Goal: Task Accomplishment & Management: Use online tool/utility

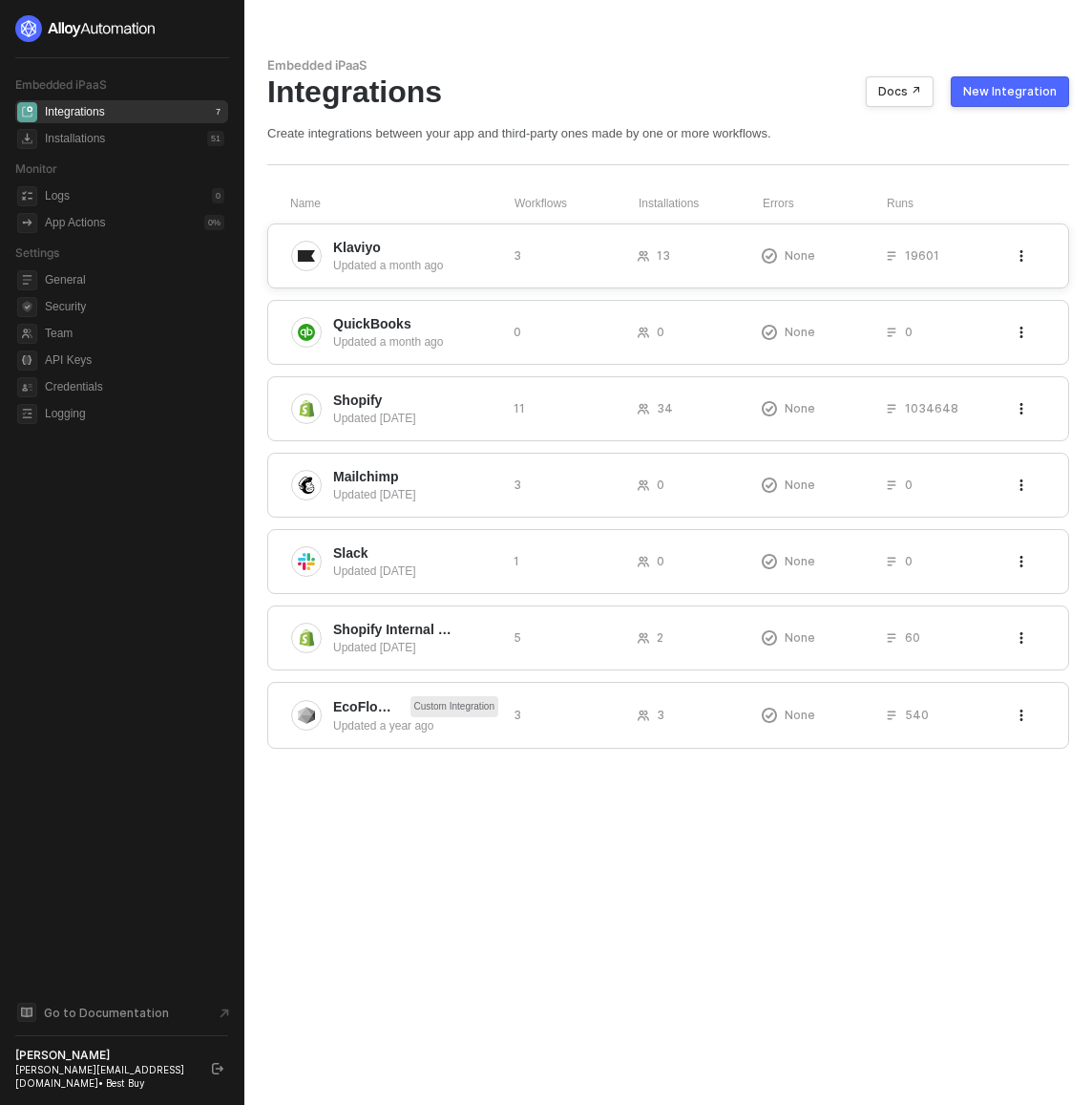
click at [398, 255] on span "Klaviyo" at bounding box center [415, 247] width 165 height 19
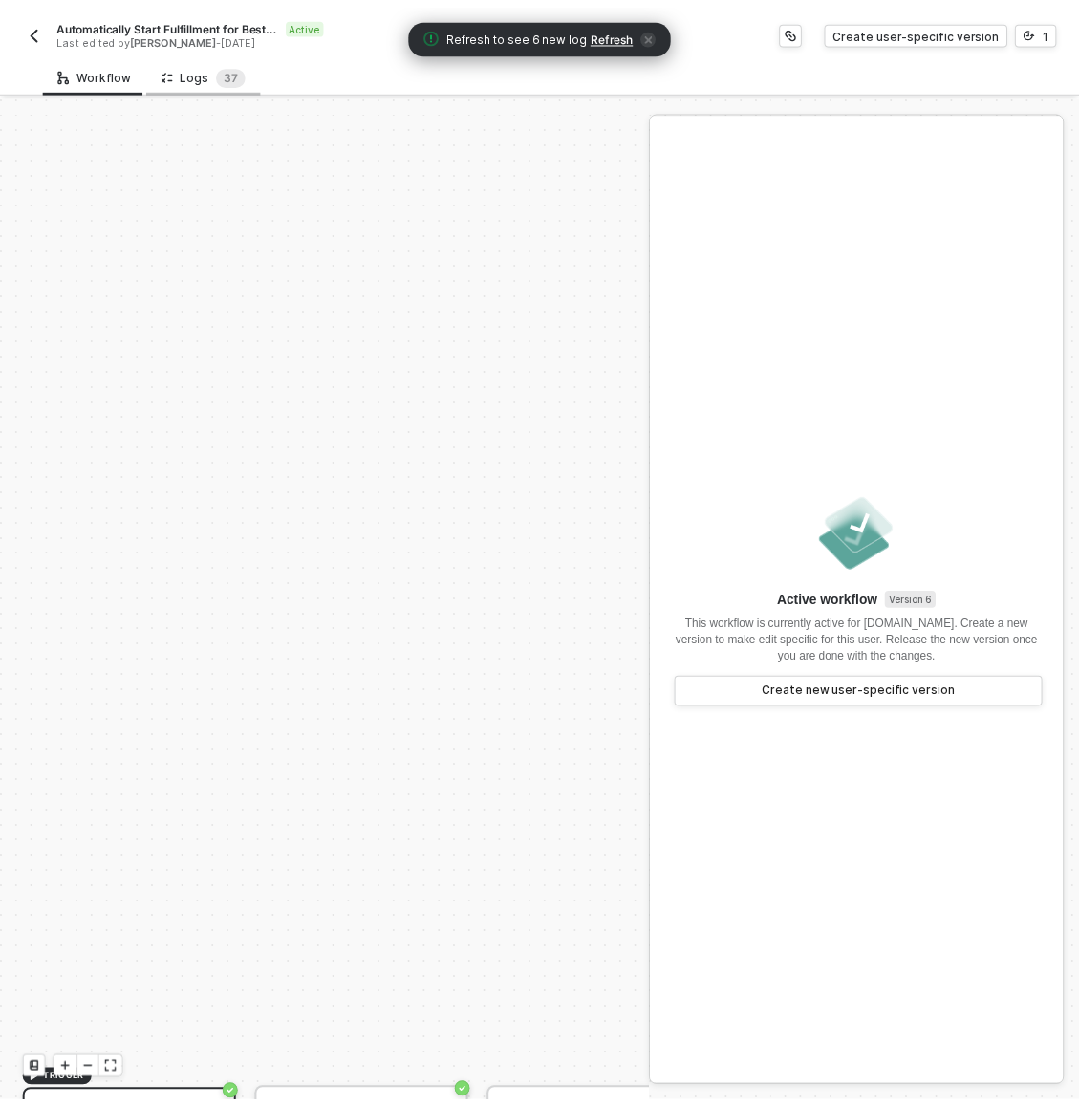
scroll to position [515, 0]
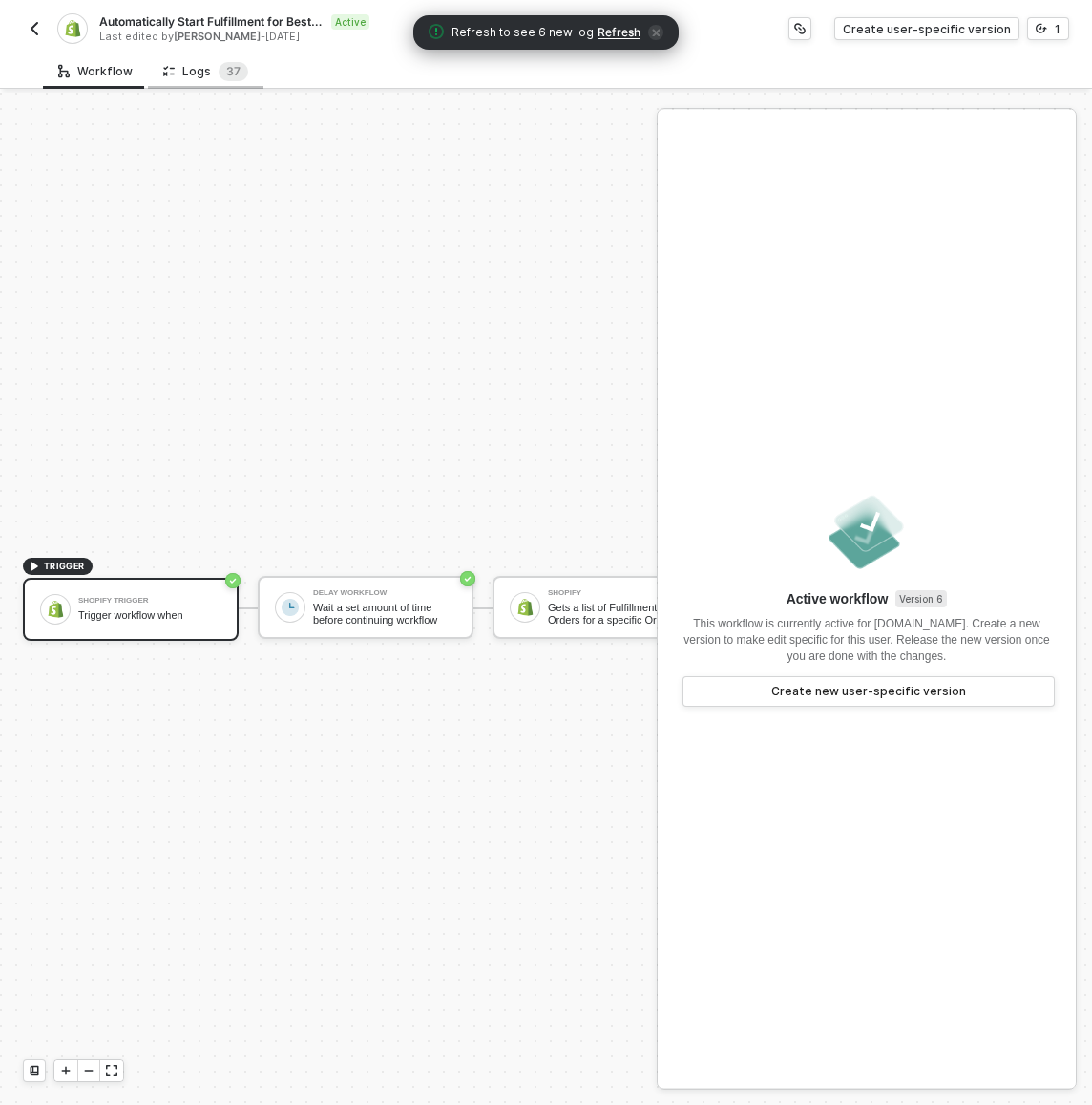
click at [189, 59] on div "Logs 3 7" at bounding box center [206, 71] width 116 height 35
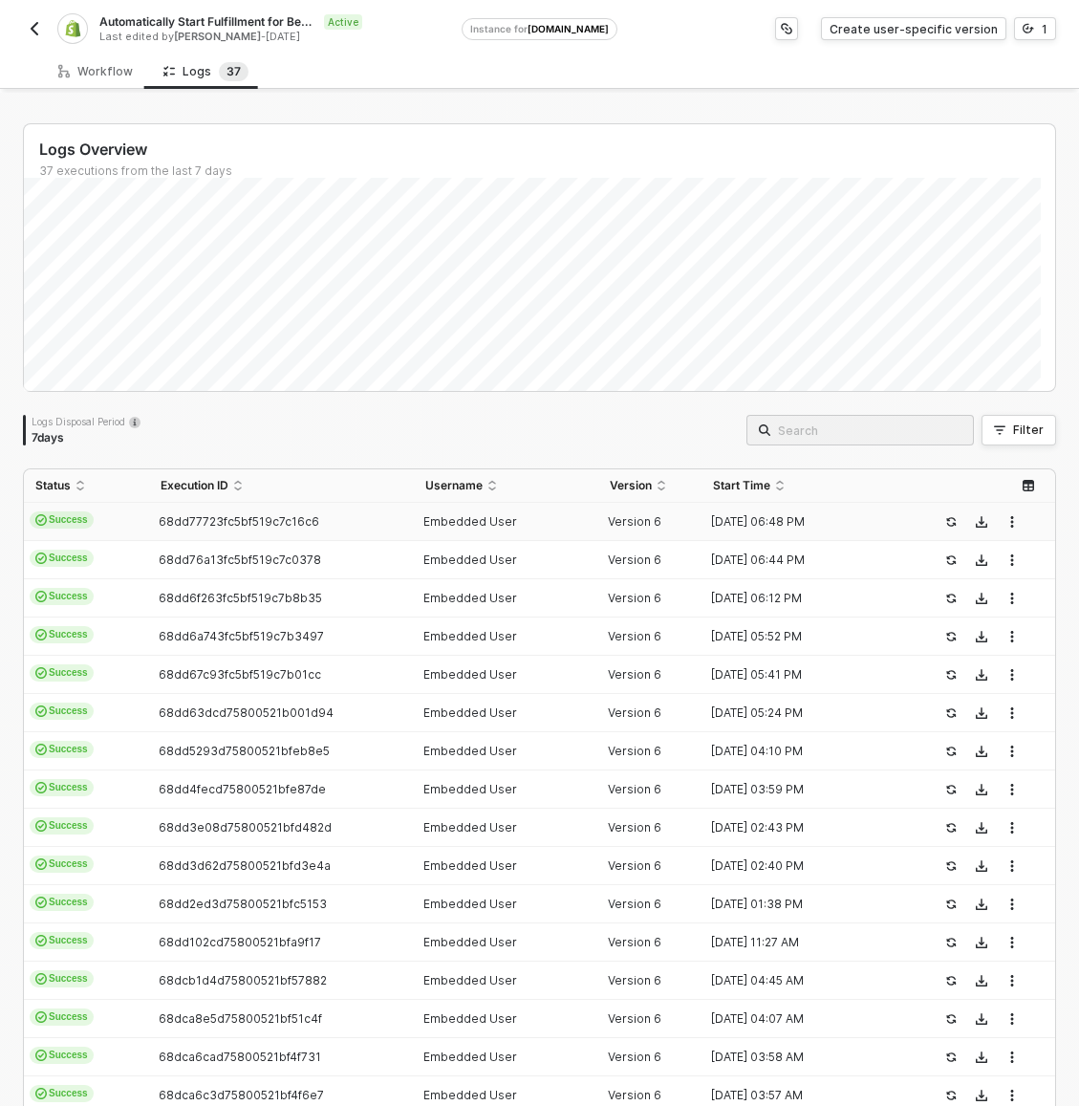
click at [152, 519] on div "68dd77723fc5bf519c7c16c6" at bounding box center [273, 521] width 249 height 15
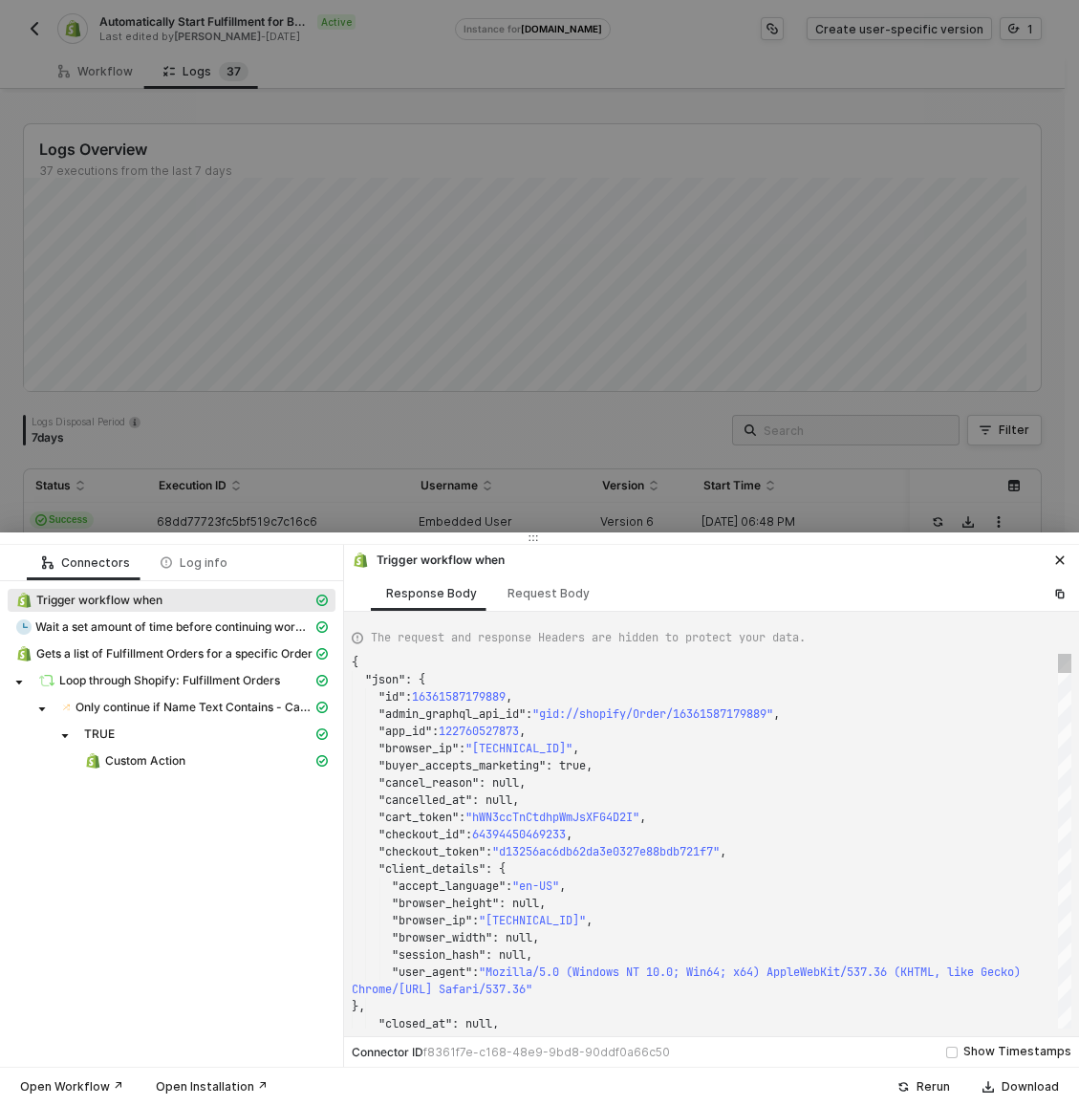
scroll to position [172, 0]
click at [140, 680] on span "Loop through Shopify: Fulfillment Orders" at bounding box center [169, 680] width 221 height 15
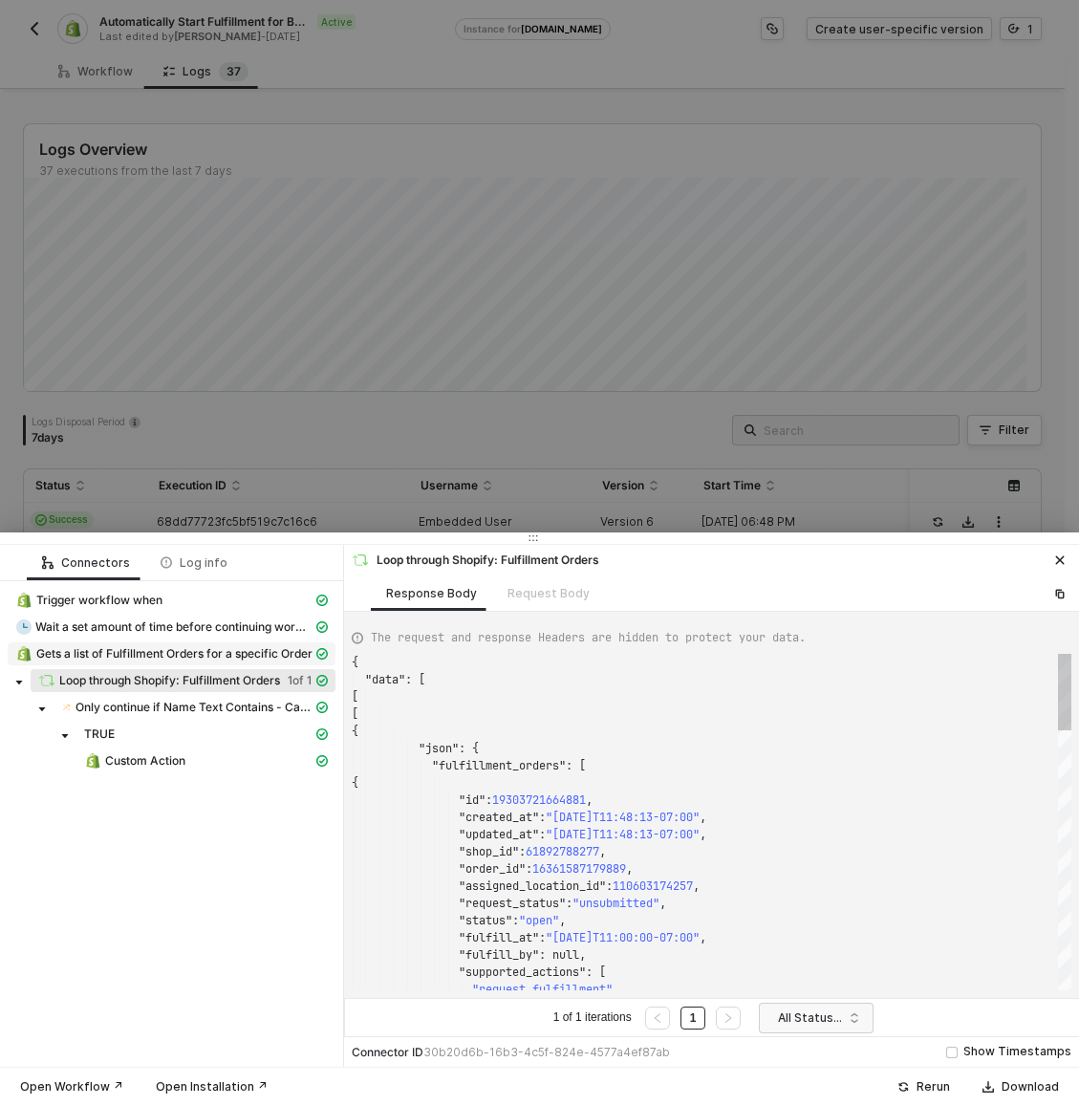
click at [139, 659] on span "Gets a list of Fulfillment Orders for a specific Order" at bounding box center [174, 653] width 276 height 15
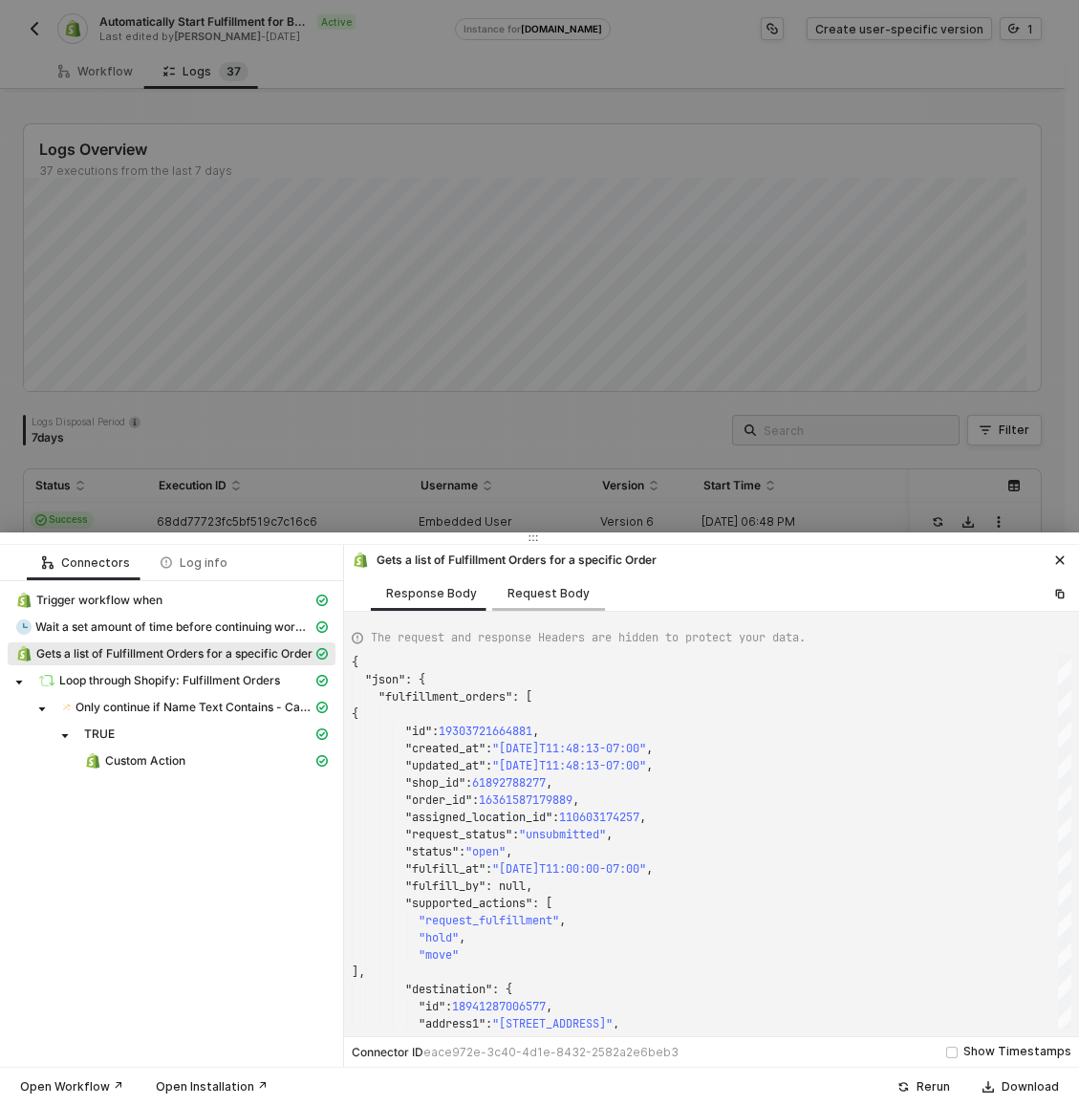
click at [512, 597] on div "Request Body" at bounding box center [548, 593] width 82 height 15
type textarea "{ "keyValuePairs": [], "apiVersion": "shopifyV1", "orderId": 16361587179889 }"
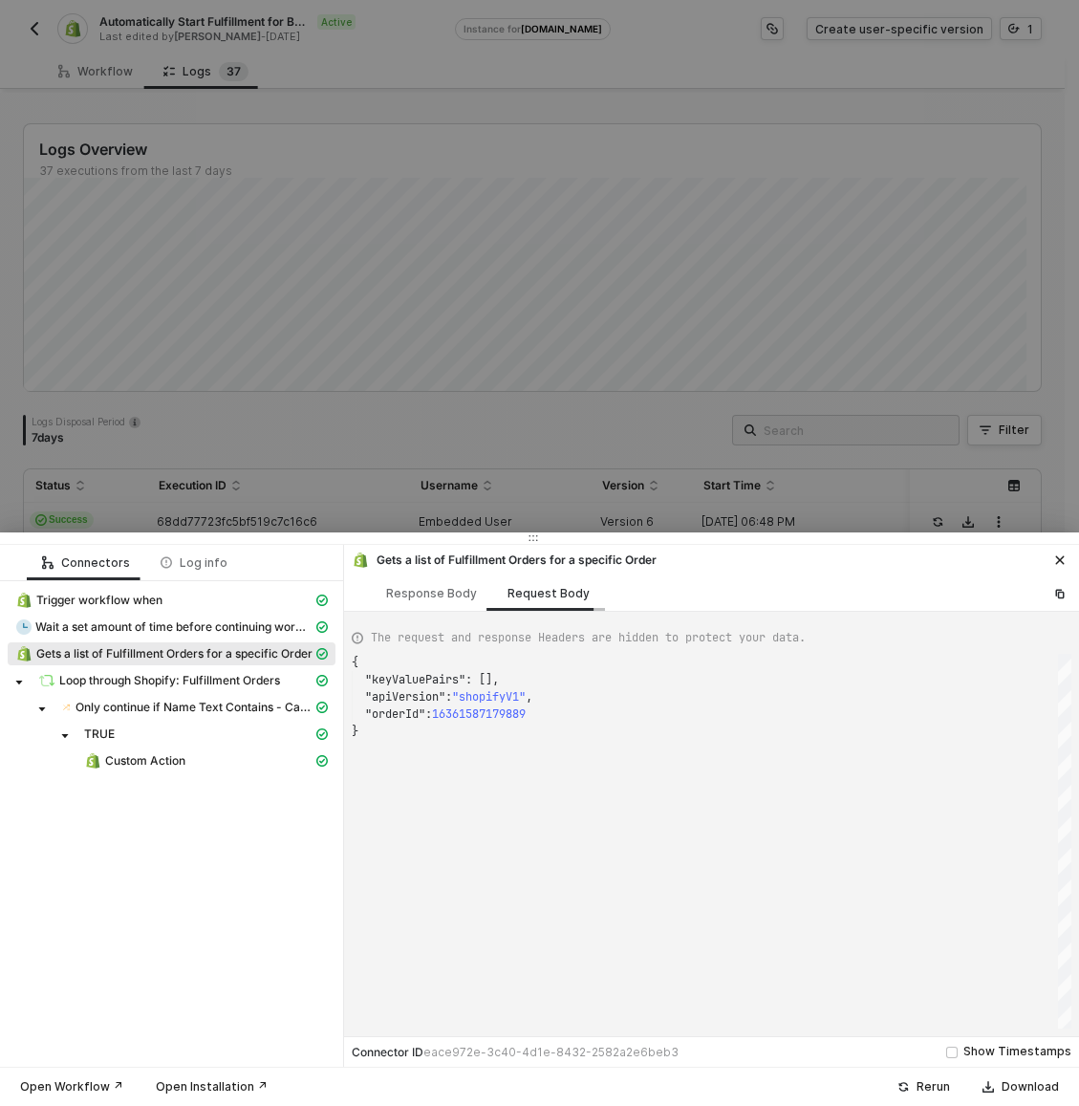
scroll to position [69, 0]
click at [438, 435] on div at bounding box center [539, 553] width 1079 height 1106
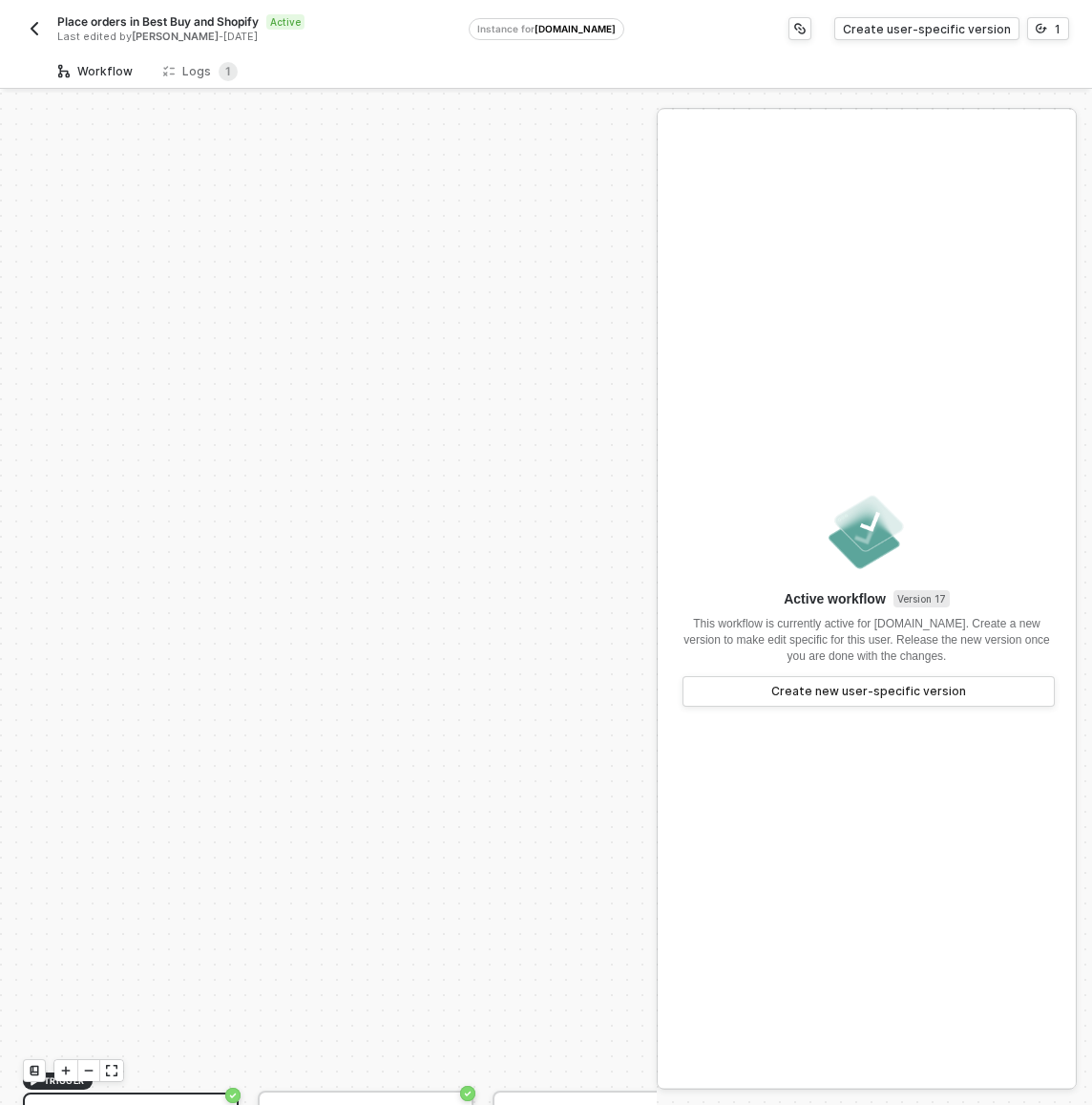
scroll to position [515, 0]
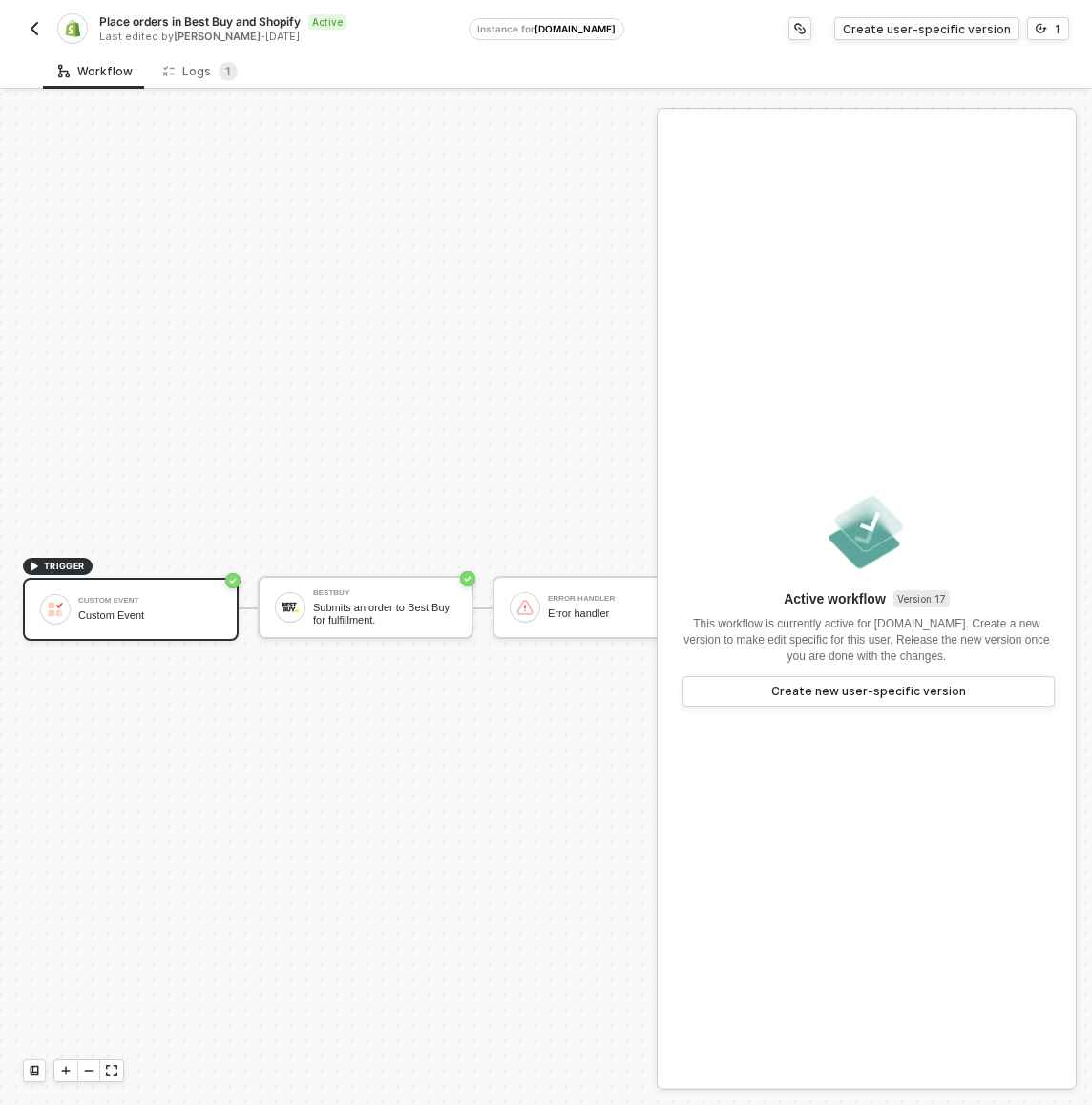
click at [30, 32] on img "button" at bounding box center [34, 28] width 15 height 15
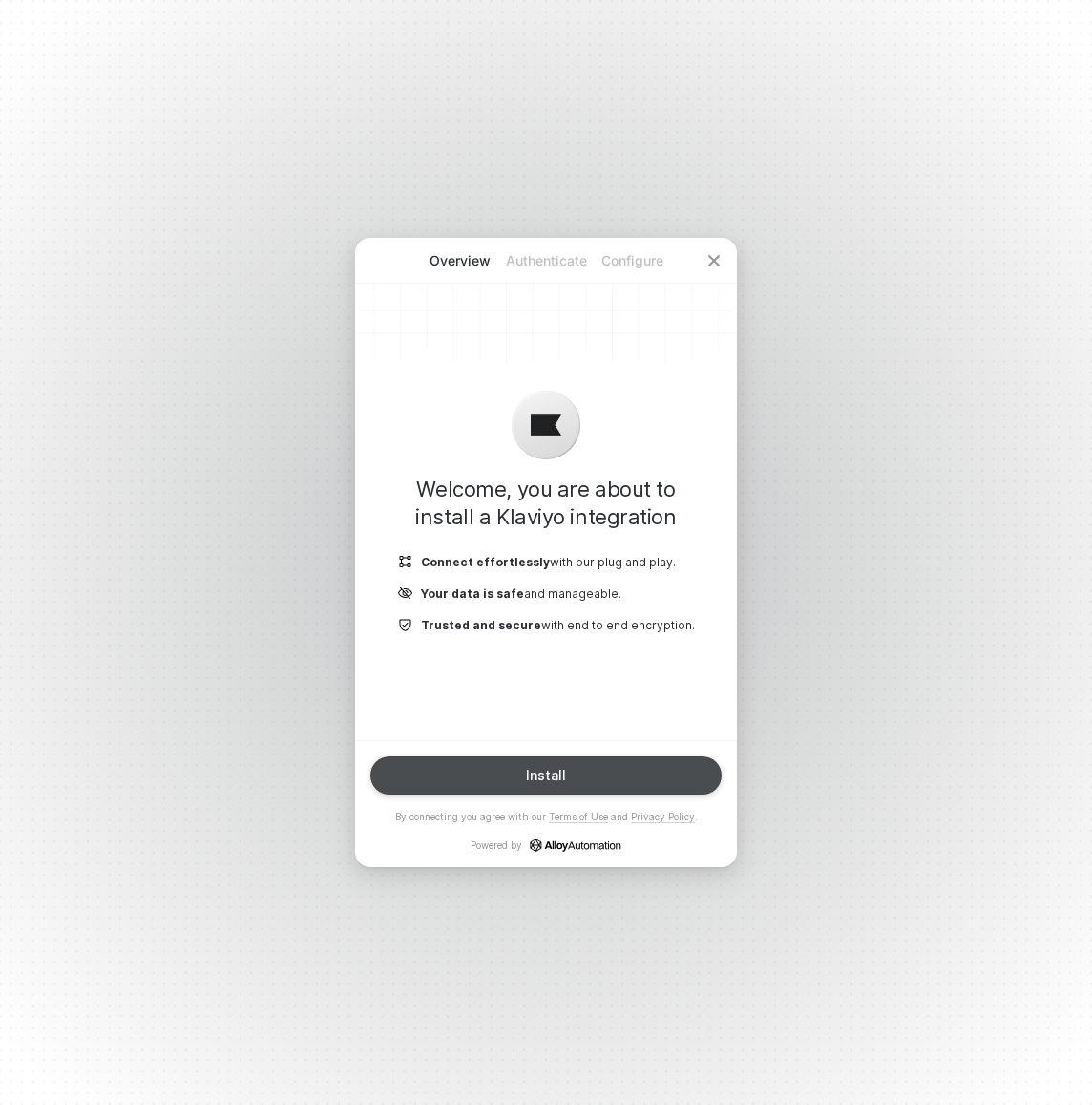
click at [601, 766] on button "Install" at bounding box center [546, 775] width 352 height 38
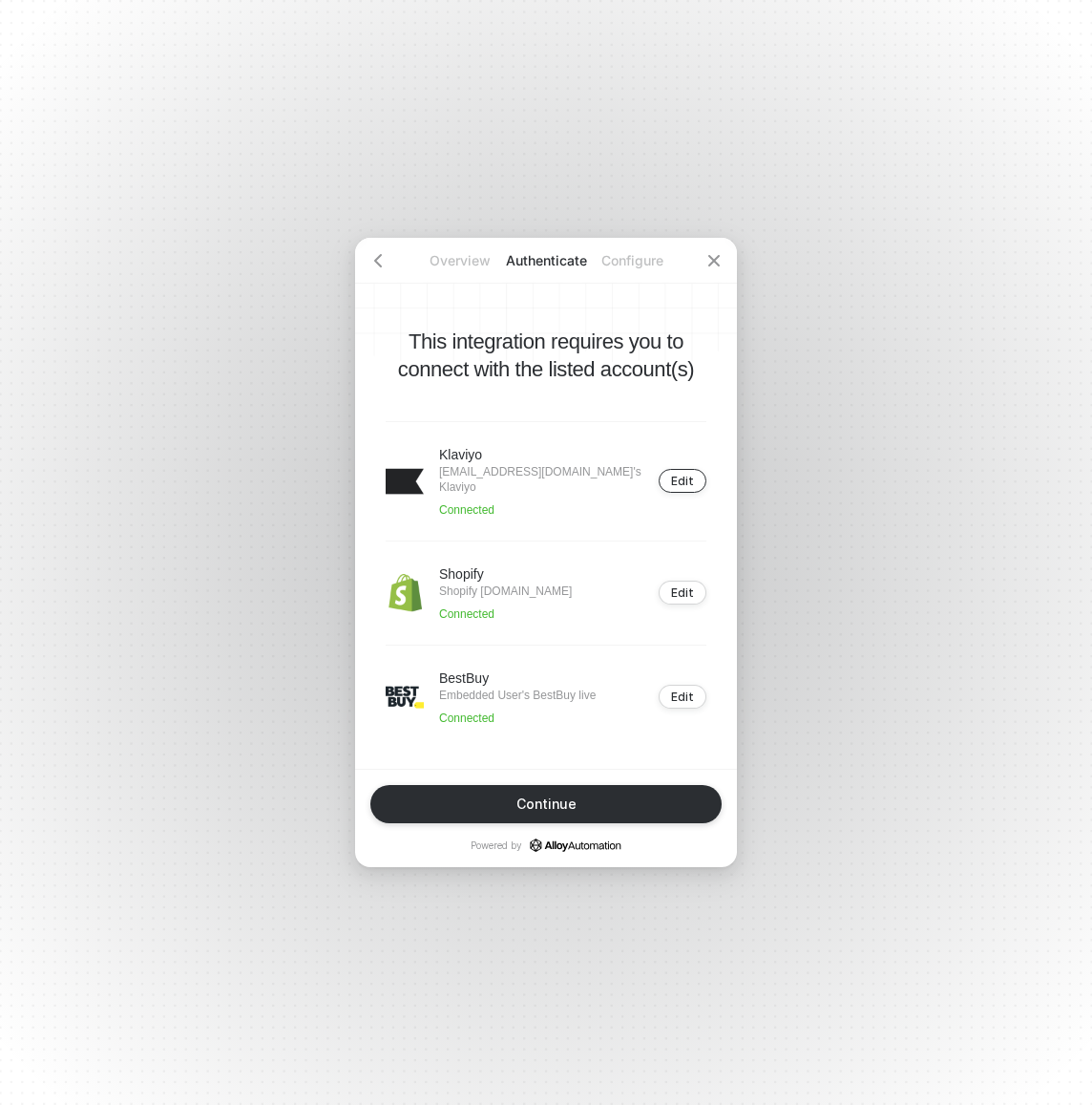
click at [674, 477] on div "Edit" at bounding box center [682, 481] width 23 height 14
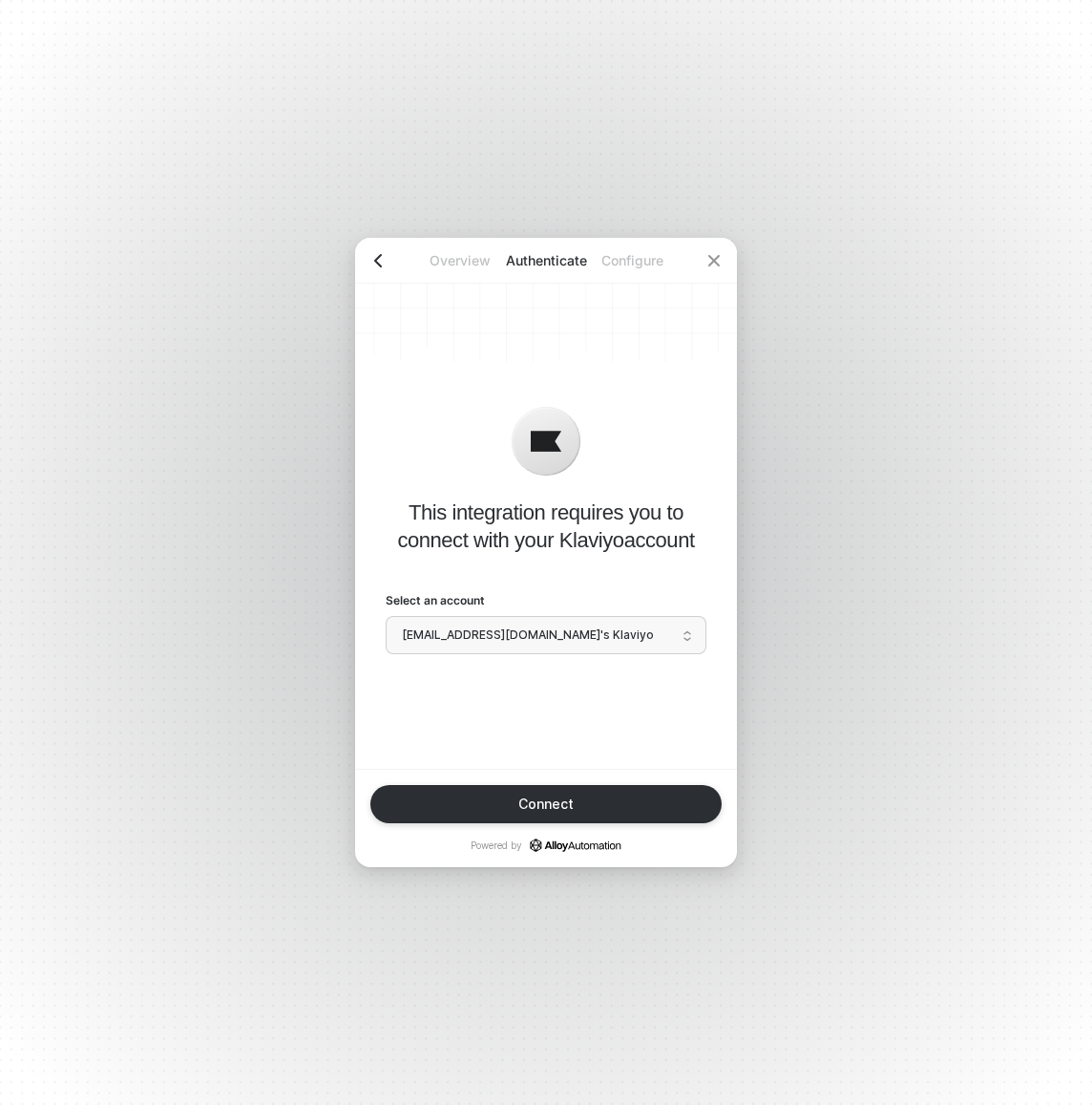
click at [379, 262] on icon "icon-arrow-left" at bounding box center [378, 260] width 15 height 15
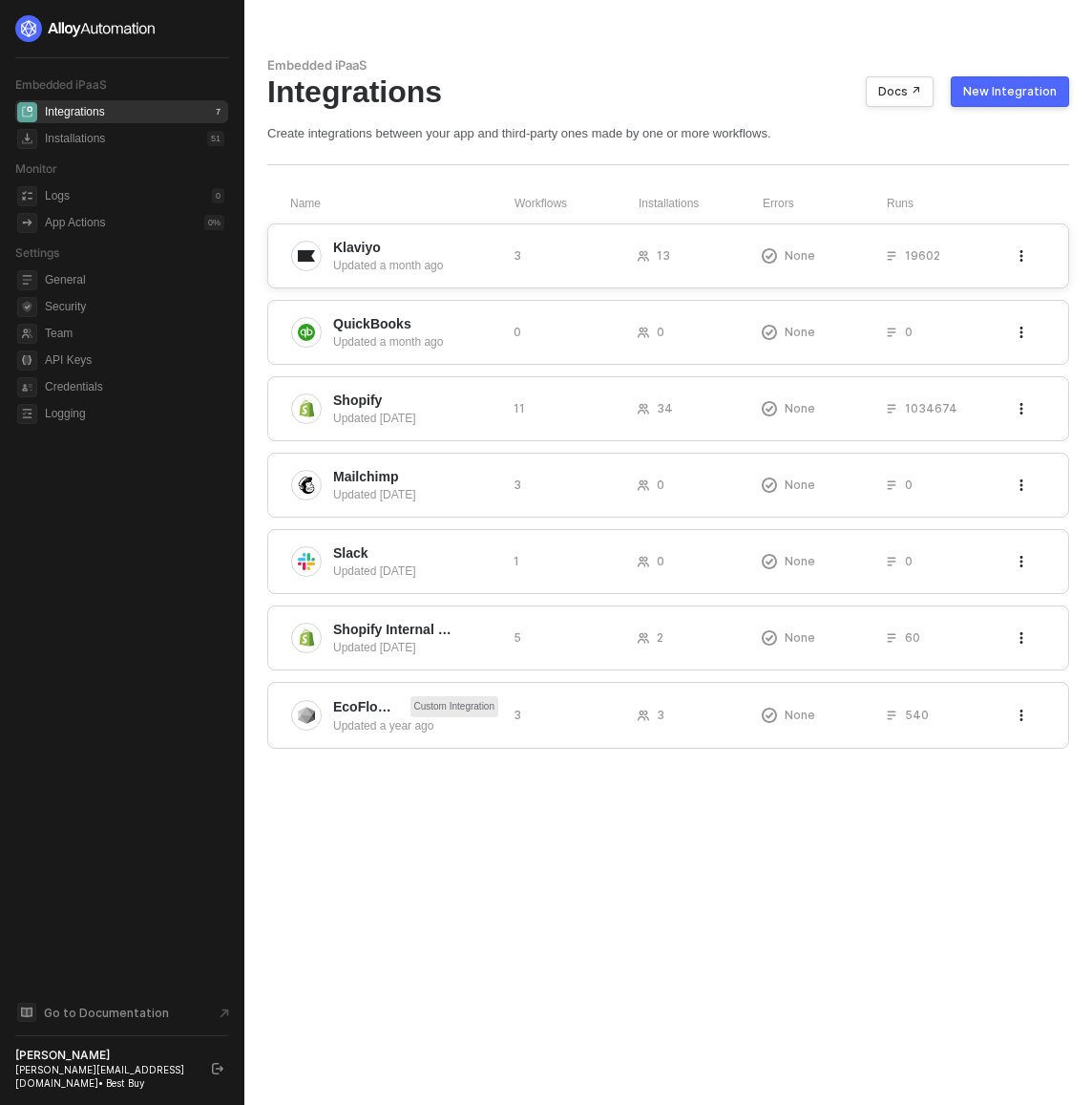
click at [377, 247] on span "Klaviyo" at bounding box center [357, 247] width 48 height 19
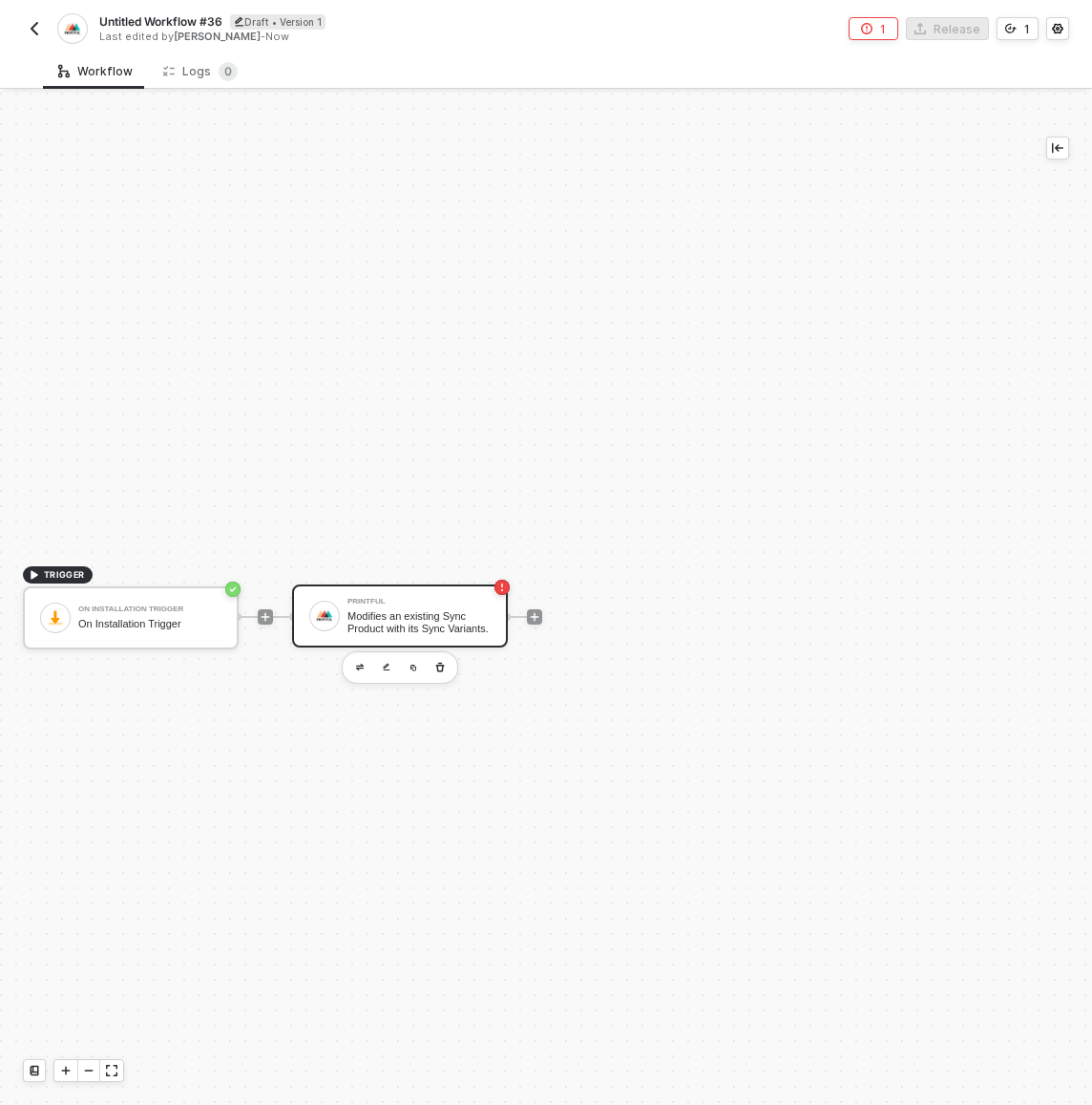
scroll to position [35, 0]
